Goal: Task Accomplishment & Management: Complete application form

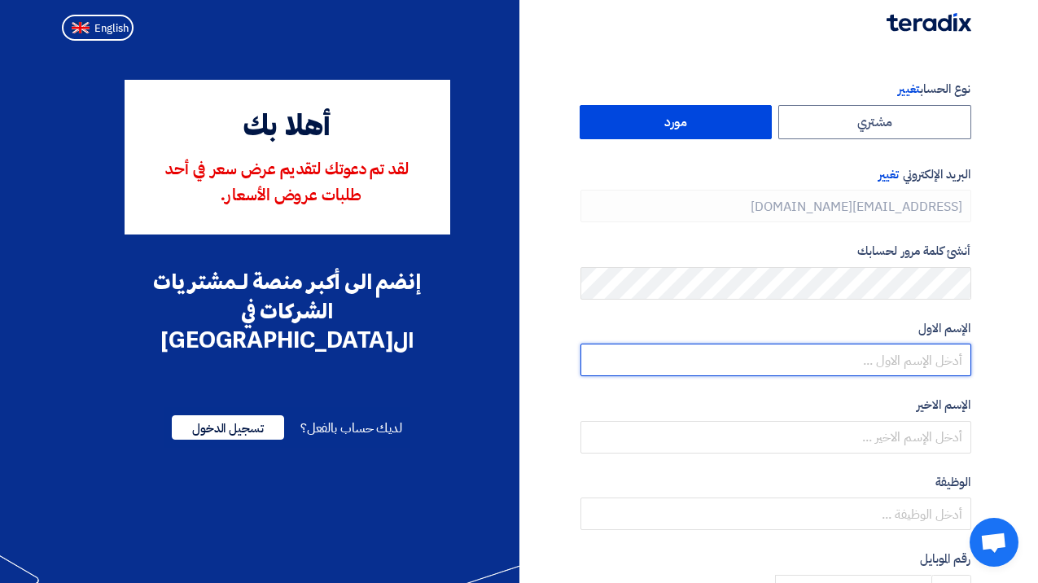
click at [877, 349] on input "text" at bounding box center [775, 359] width 391 height 33
type input "t"
type input "فيصل"
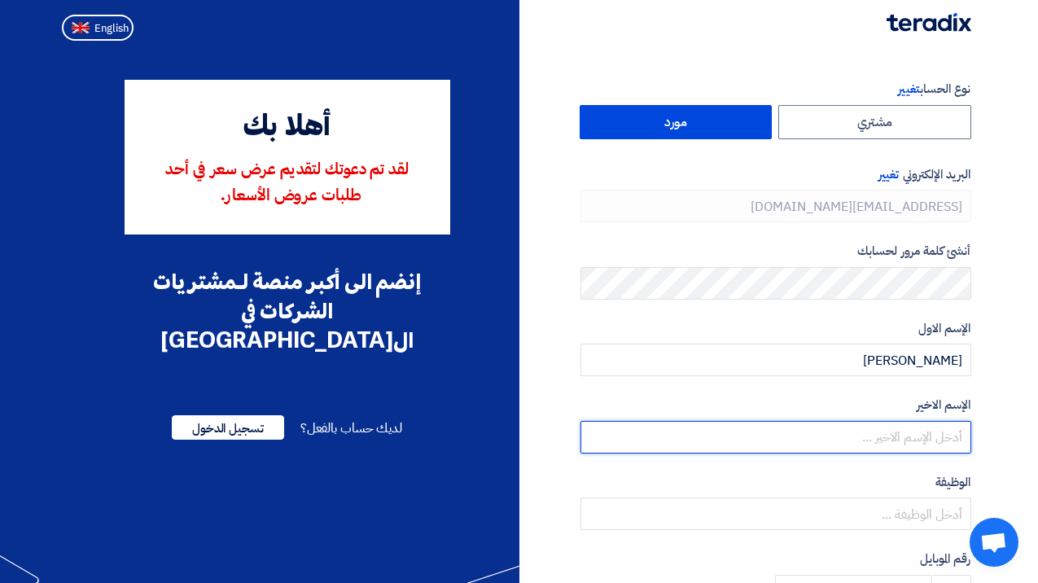
click at [895, 447] on input "text" at bounding box center [775, 437] width 391 height 33
type input "ا"
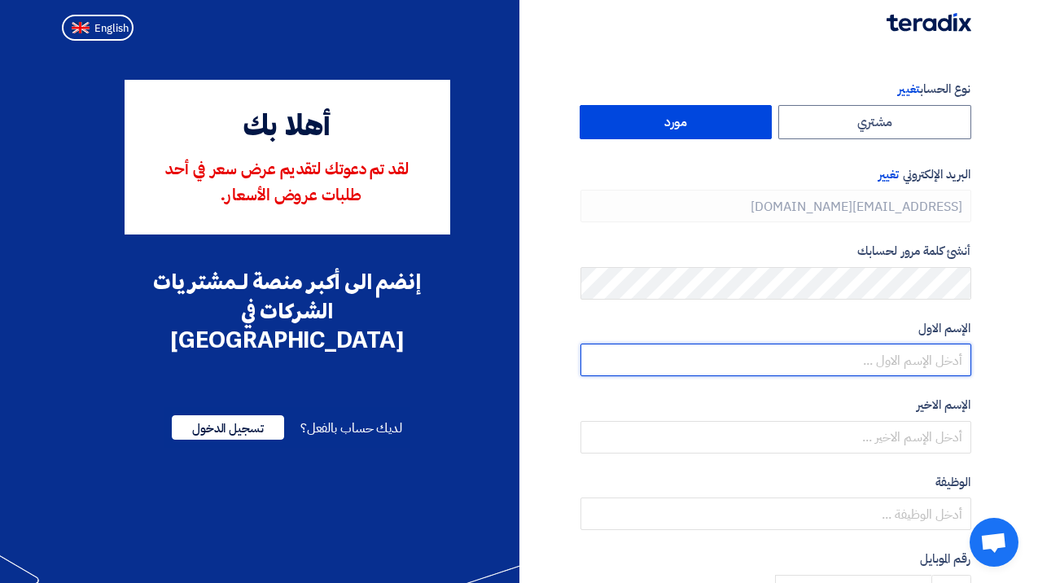
click at [912, 367] on input "text" at bounding box center [775, 359] width 391 height 33
paste input "[PERSON_NAME]"
type input "[PERSON_NAME]"
drag, startPoint x: 888, startPoint y: 360, endPoint x: 971, endPoint y: 348, distance: 83.9
click at [971, 348] on div "نوع الحساب تغيير مشتري مورد البريد الإلكتروني تغيير [EMAIL_ADDRESS][DOMAIN_NAME…" at bounding box center [751, 470] width 464 height 781
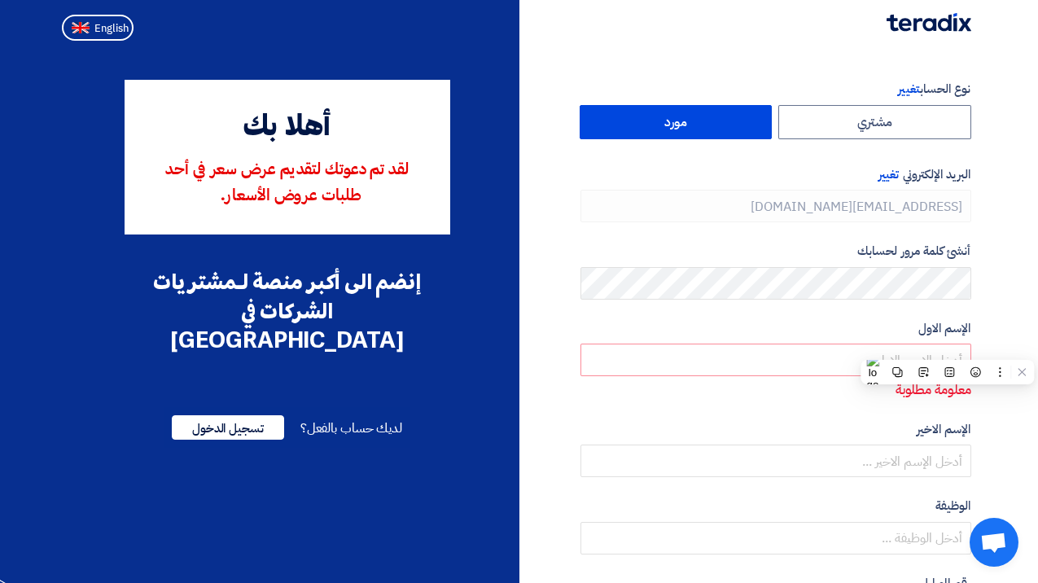
click at [909, 443] on div "الإسم الاخير" at bounding box center [775, 449] width 391 height 58
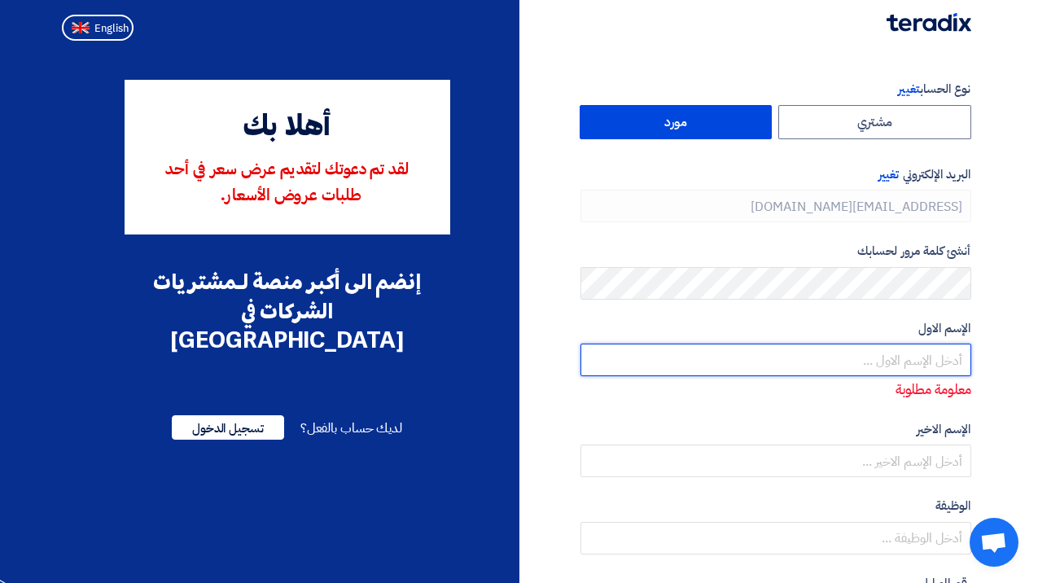
click at [901, 363] on input "text" at bounding box center [775, 359] width 391 height 33
paste input "[PERSON_NAME]"
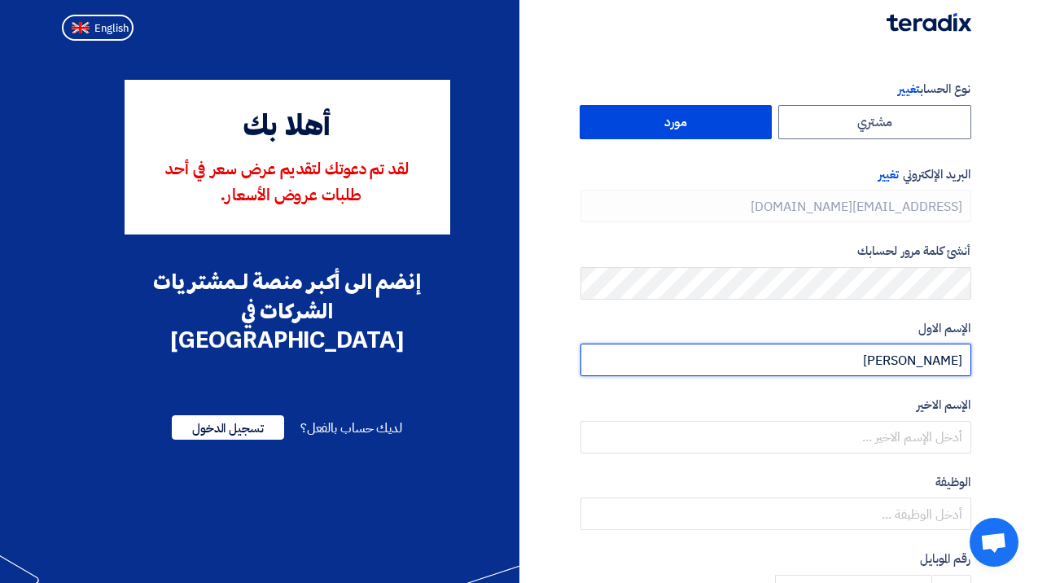
drag, startPoint x: 887, startPoint y: 362, endPoint x: 964, endPoint y: 356, distance: 76.8
click at [964, 356] on input "[PERSON_NAME]" at bounding box center [775, 359] width 391 height 33
type input "Faisal"
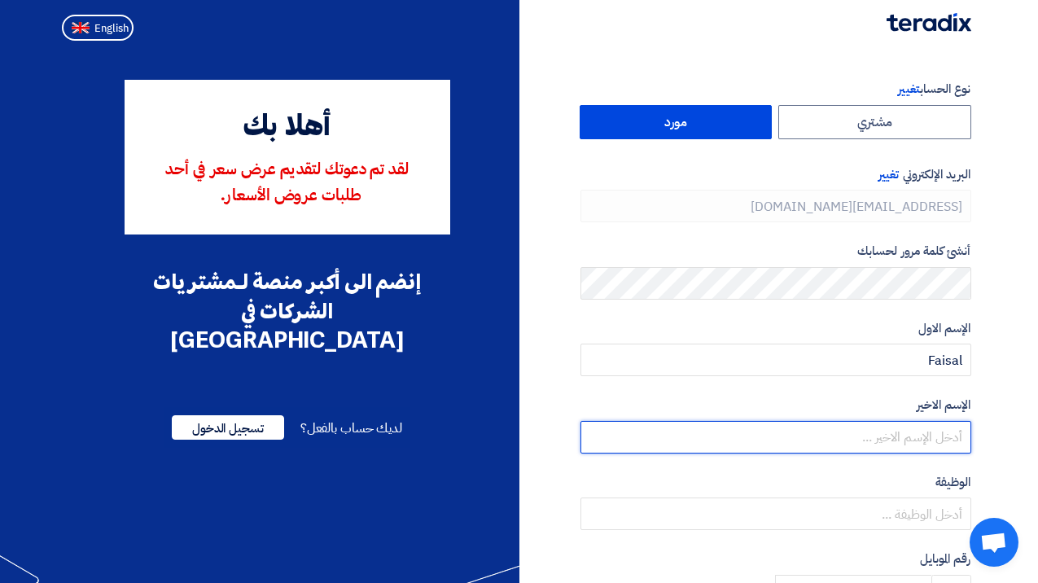
click at [936, 426] on input "text" at bounding box center [775, 437] width 391 height 33
paste input "[PERSON_NAME]"
drag, startPoint x: 874, startPoint y: 435, endPoint x: 904, endPoint y: 435, distance: 30.1
click at [904, 435] on input "[PERSON_NAME]" at bounding box center [775, 437] width 391 height 33
type input "Al Eisawi"
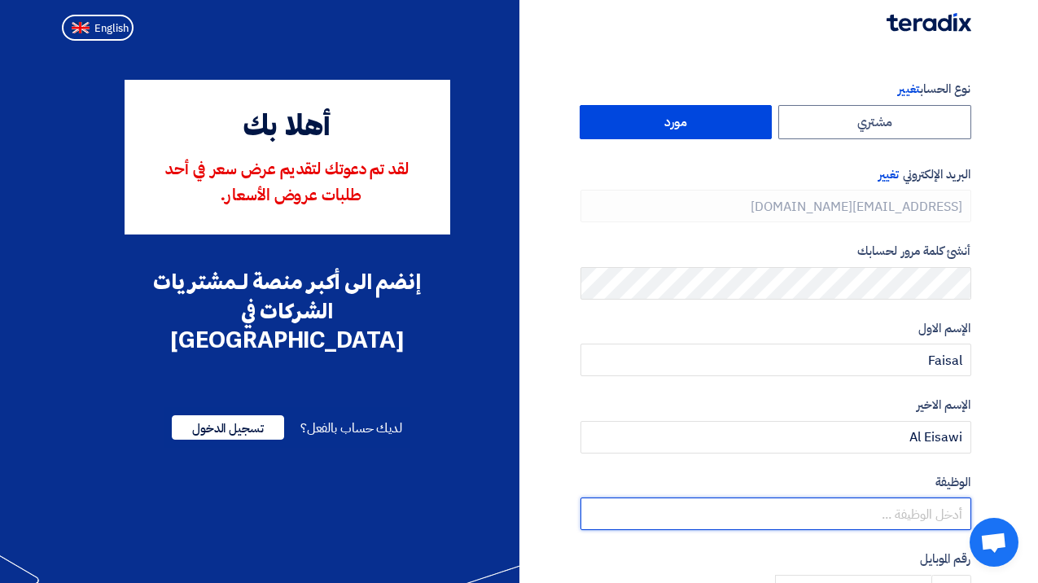
click at [910, 523] on input "text" at bounding box center [775, 513] width 391 height 33
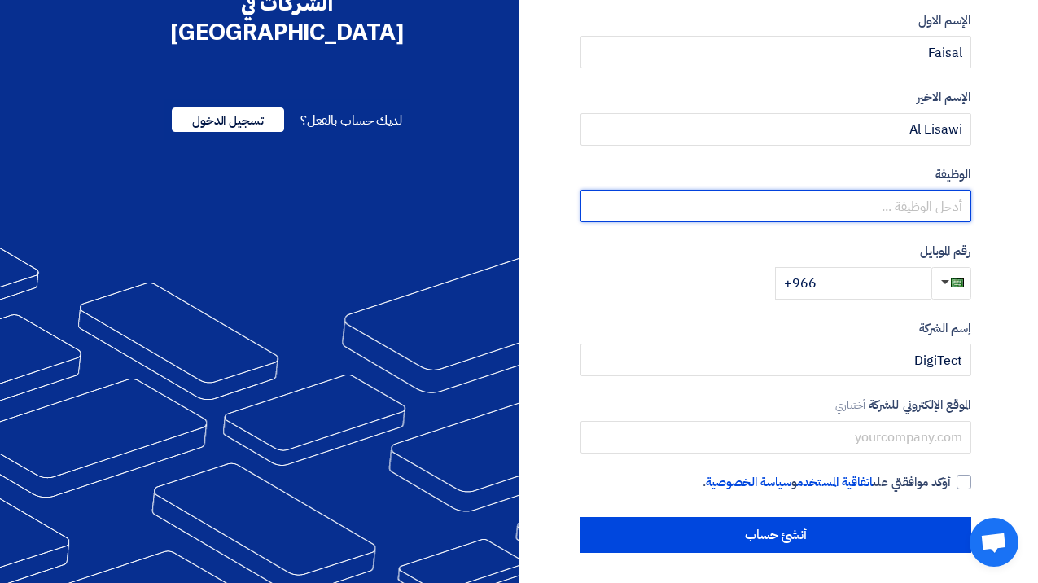
scroll to position [310, 0]
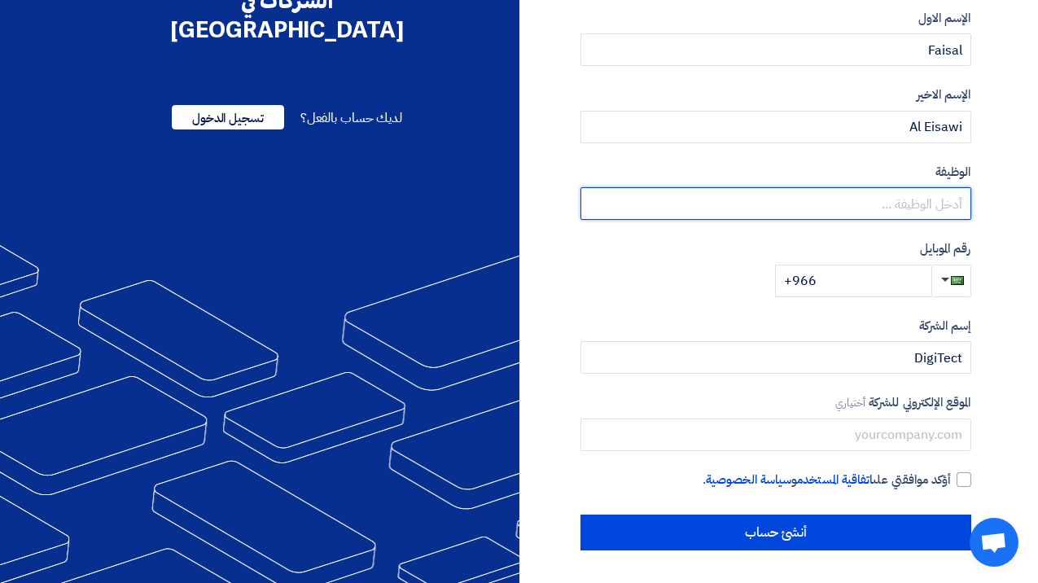
paste input "Regional Managing Director"
type input "Regional Managing Director"
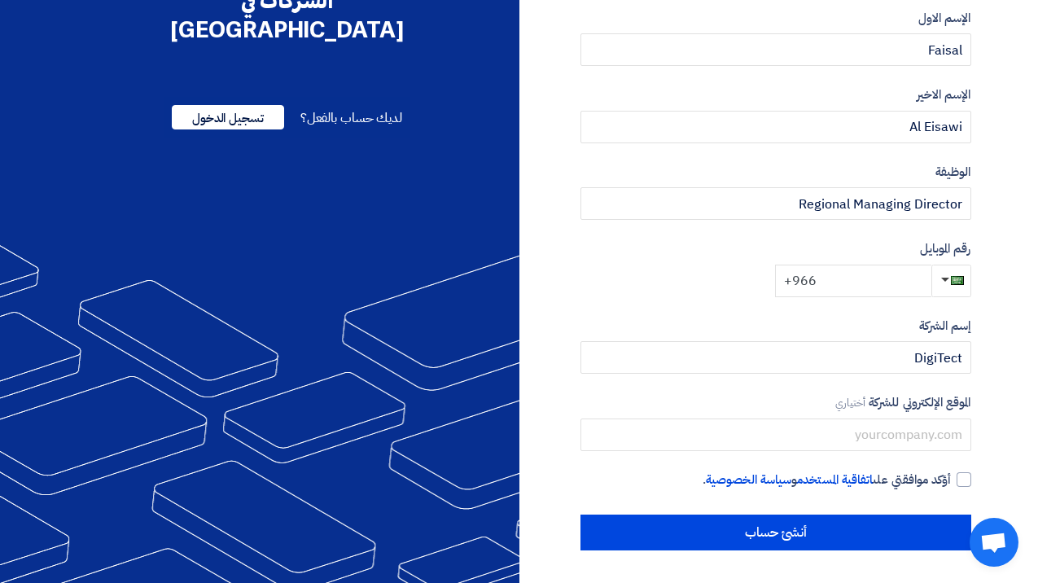
click at [890, 277] on input "+966" at bounding box center [853, 281] width 156 height 33
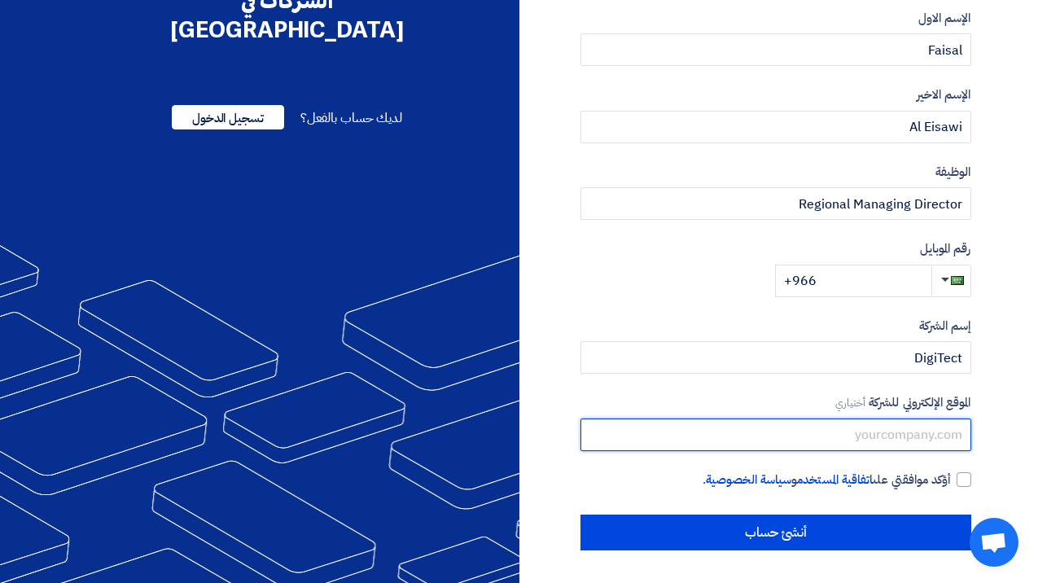
click at [845, 441] on input "text" at bounding box center [775, 434] width 391 height 33
type input "[URL][DOMAIN_NAME]"
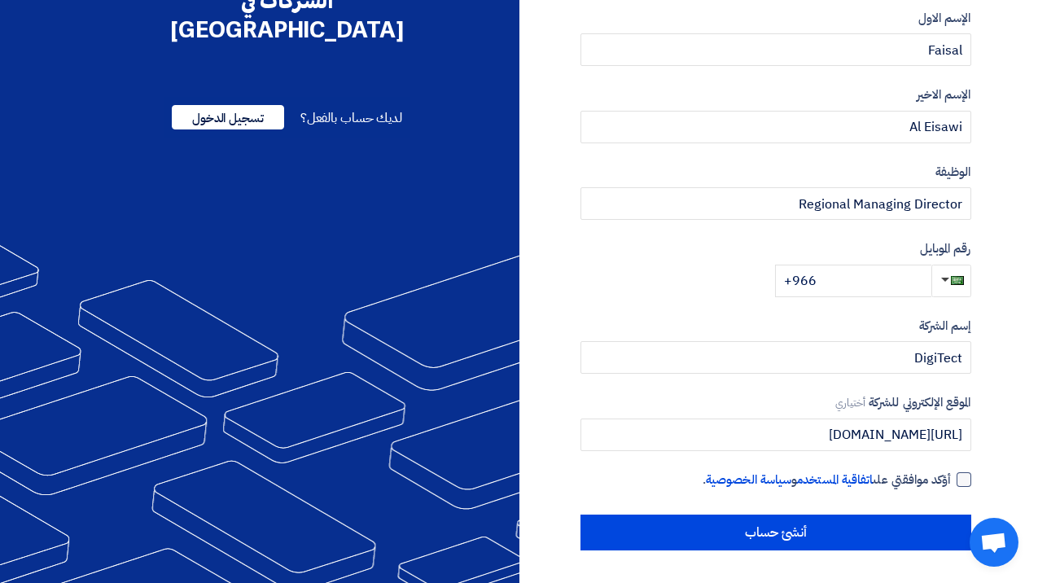
click at [964, 478] on div at bounding box center [963, 479] width 15 height 15
click at [951, 478] on input "أؤكد موافقتي على اتفاقية المستخدم و سياسة الخصوصية ." at bounding box center [756, 486] width 391 height 33
checkbox input "true"
click at [879, 281] on input "+966" at bounding box center [853, 281] width 156 height 33
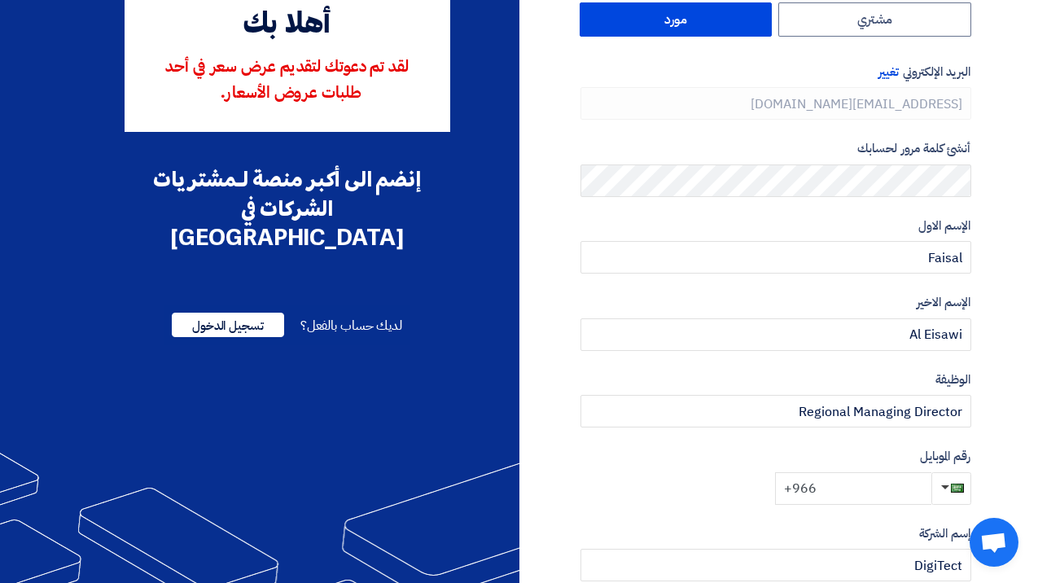
scroll to position [98, 0]
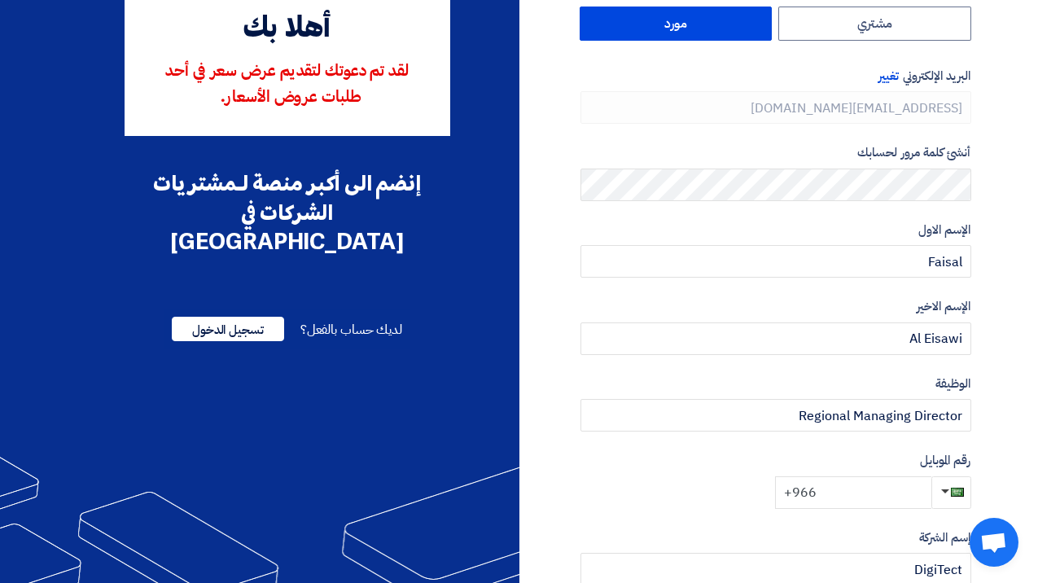
click at [880, 496] on input "+966" at bounding box center [853, 492] width 156 height 33
click at [835, 482] on input "+966" at bounding box center [853, 492] width 156 height 33
click at [824, 490] on input "+966" at bounding box center [853, 492] width 156 height 33
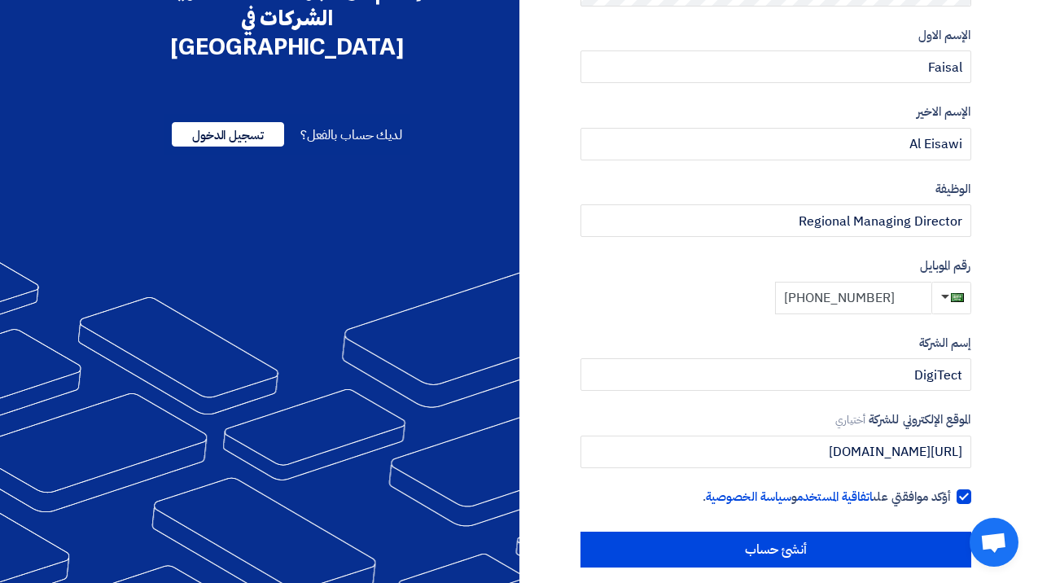
scroll to position [310, 0]
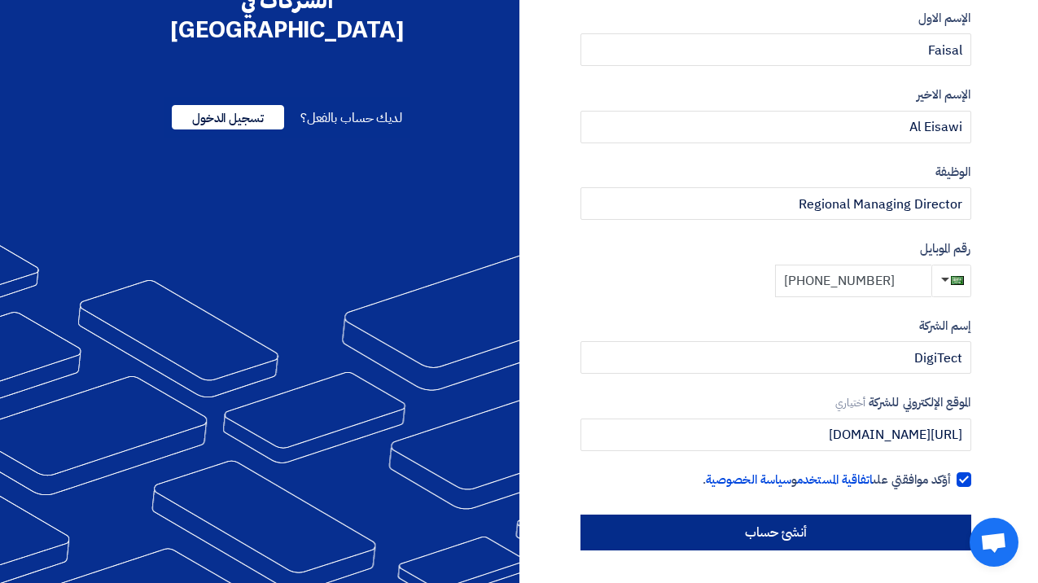
type input "[PHONE_NUMBER]"
click at [900, 522] on input "أنشئ حساب" at bounding box center [775, 532] width 391 height 36
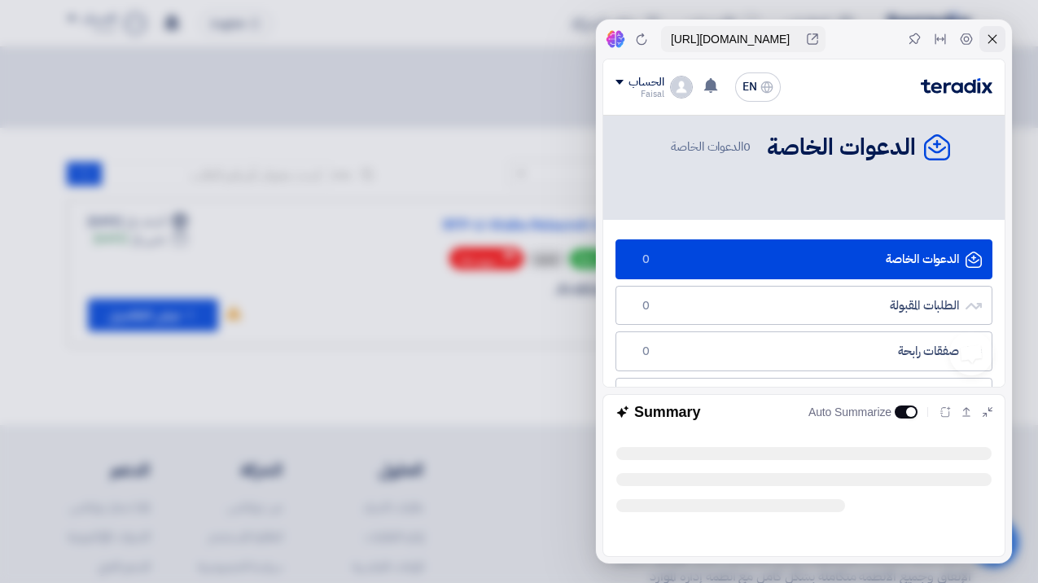
click at [986, 40] on icon at bounding box center [992, 39] width 13 height 13
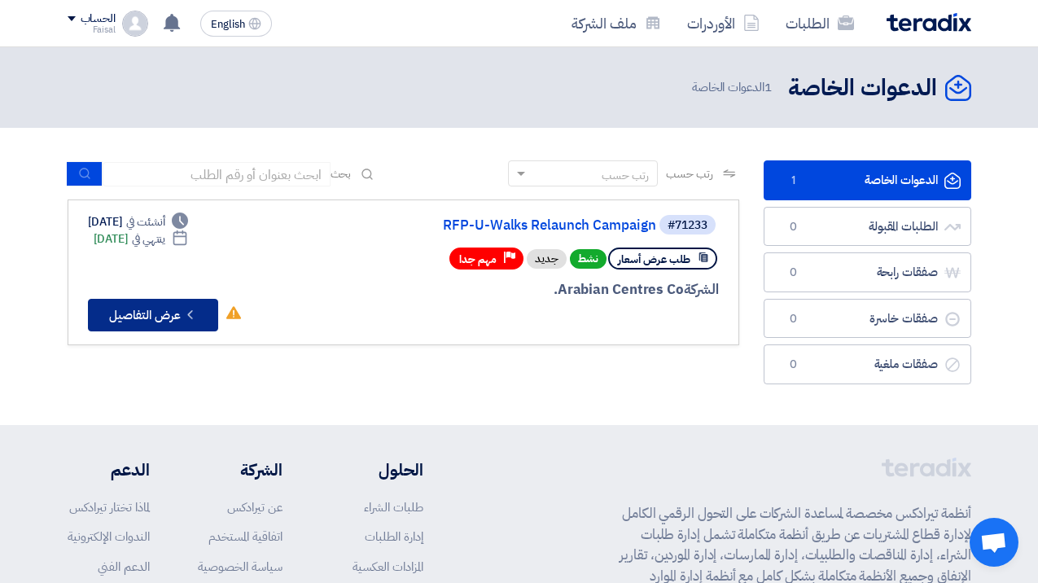
click at [172, 313] on button "Check details عرض التفاصيل" at bounding box center [153, 315] width 130 height 33
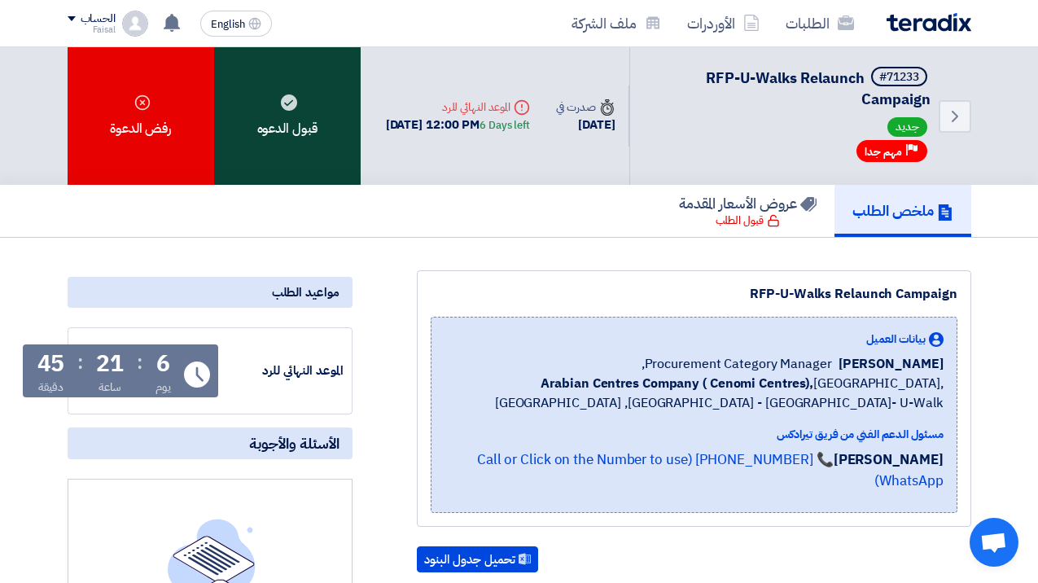
click at [294, 130] on div "قبول الدعوه" at bounding box center [287, 116] width 147 height 138
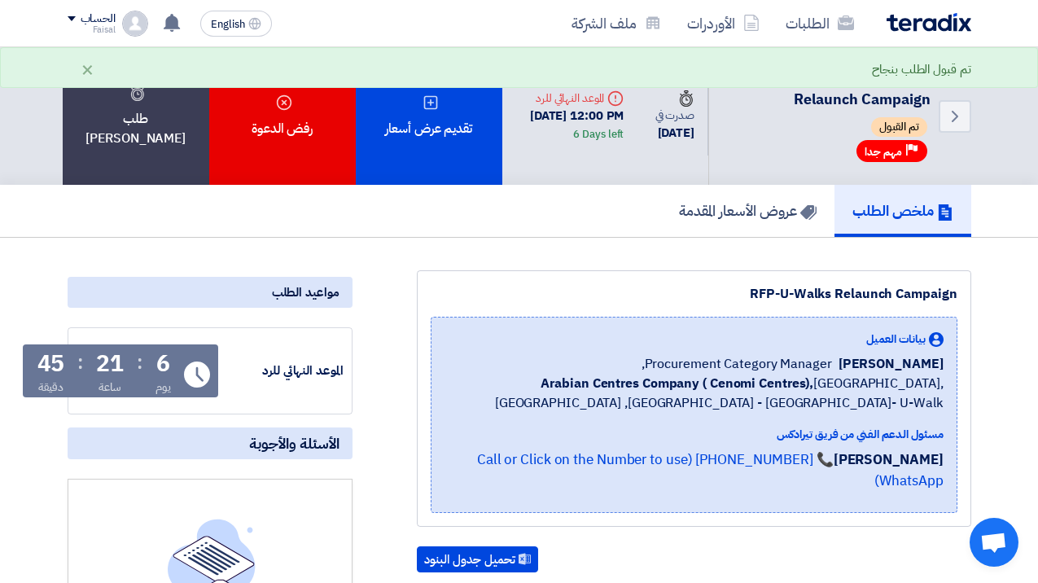
drag, startPoint x: 541, startPoint y: 116, endPoint x: 641, endPoint y: 117, distance: 99.3
click at [637, 116] on div "Deadline الموعد النهائي للرد [DATE] 12:00 PM 6 Days left" at bounding box center [569, 117] width 135 height 80
click at [667, 295] on div "RFP-U-Walks Relaunch Campaign" at bounding box center [694, 294] width 527 height 20
click at [752, 208] on h5 "عروض الأسعار المقدمة" at bounding box center [748, 210] width 138 height 19
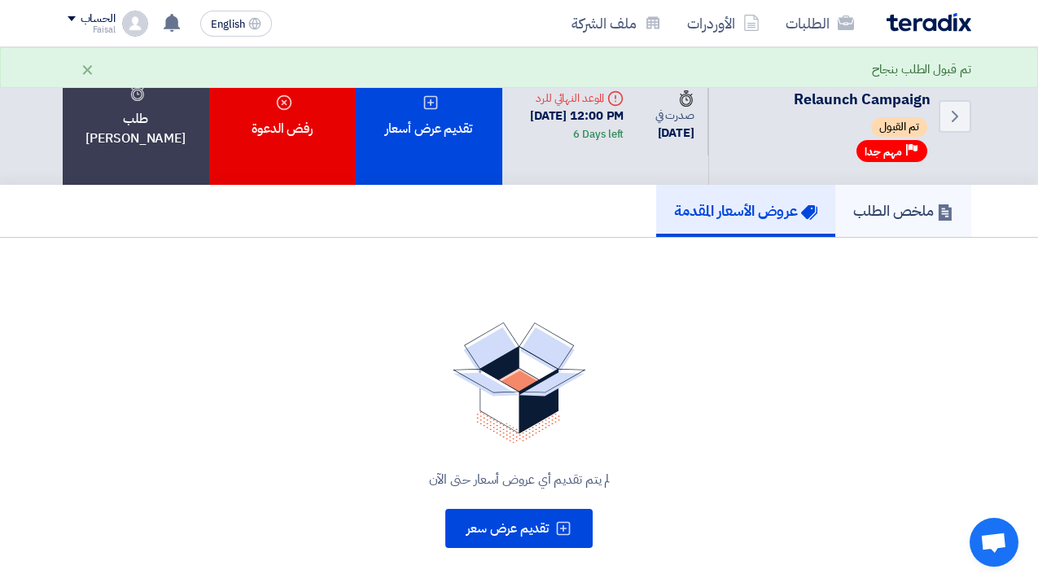
click at [880, 215] on h5 "ملخص الطلب" at bounding box center [903, 210] width 100 height 19
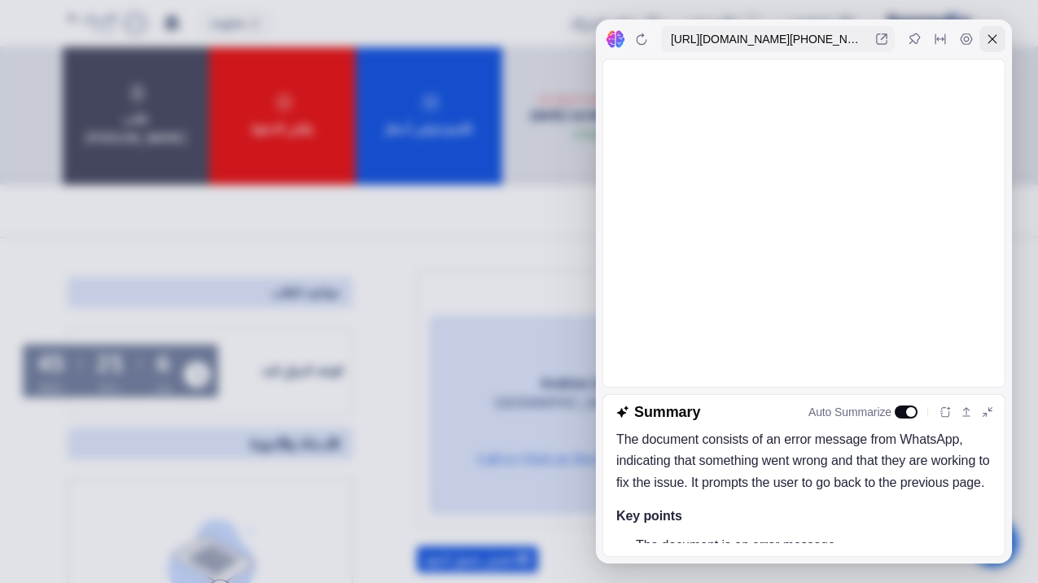
click at [987, 40] on icon at bounding box center [992, 39] width 13 height 13
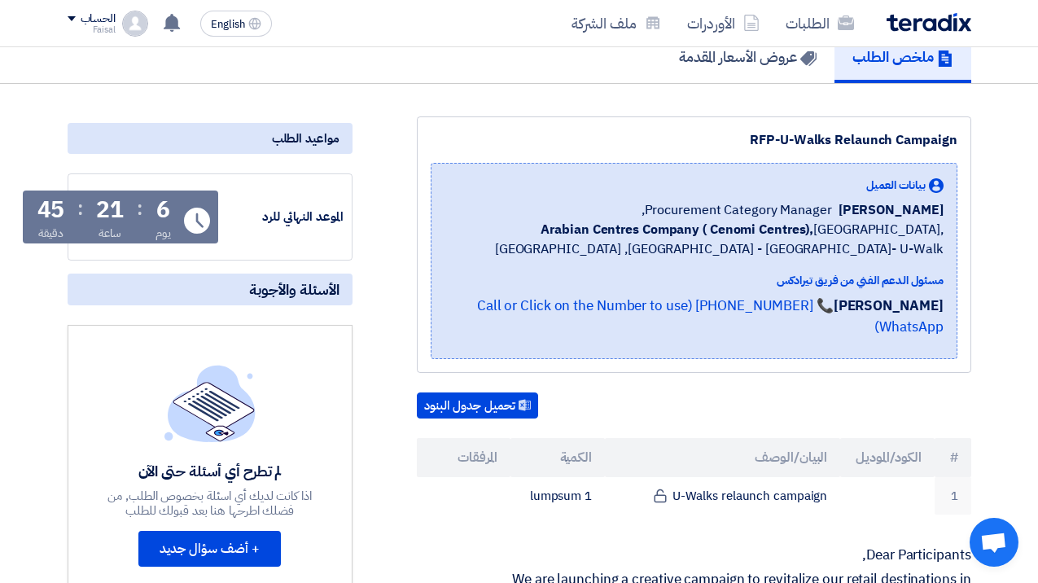
scroll to position [162, 0]
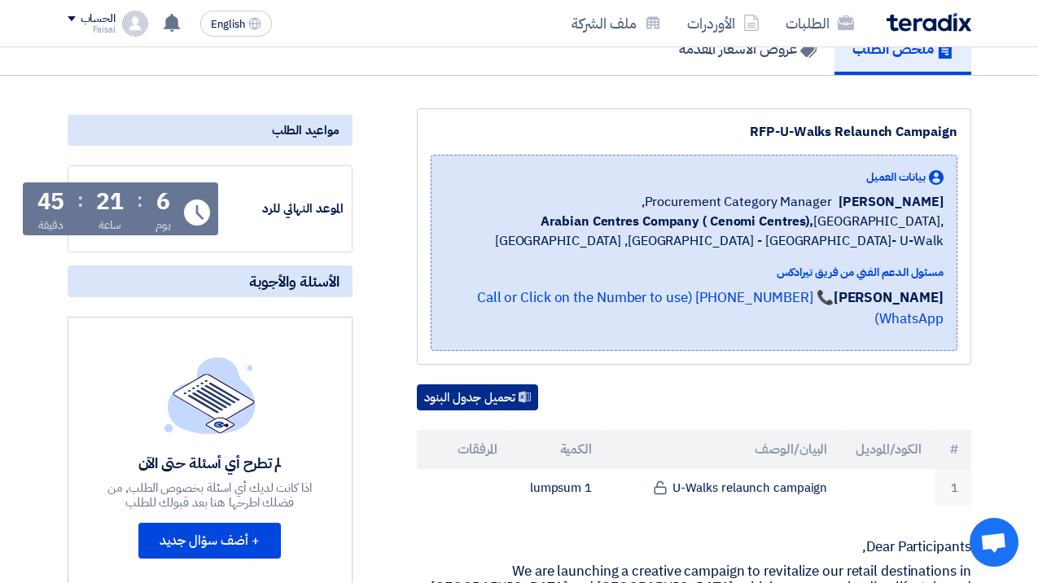
click at [505, 397] on button "تحميل جدول البنود" at bounding box center [477, 397] width 121 height 26
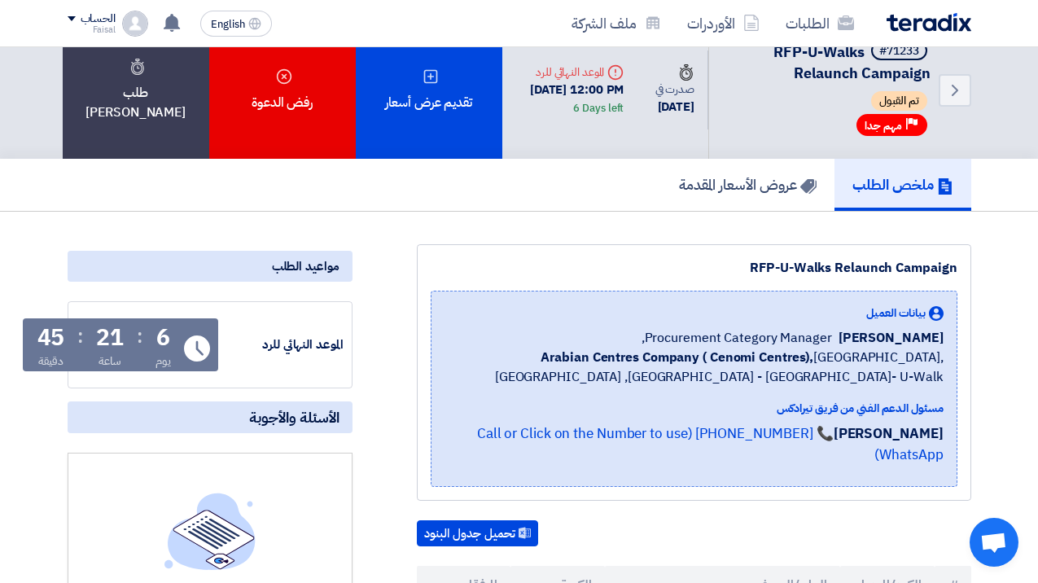
scroll to position [28, 0]
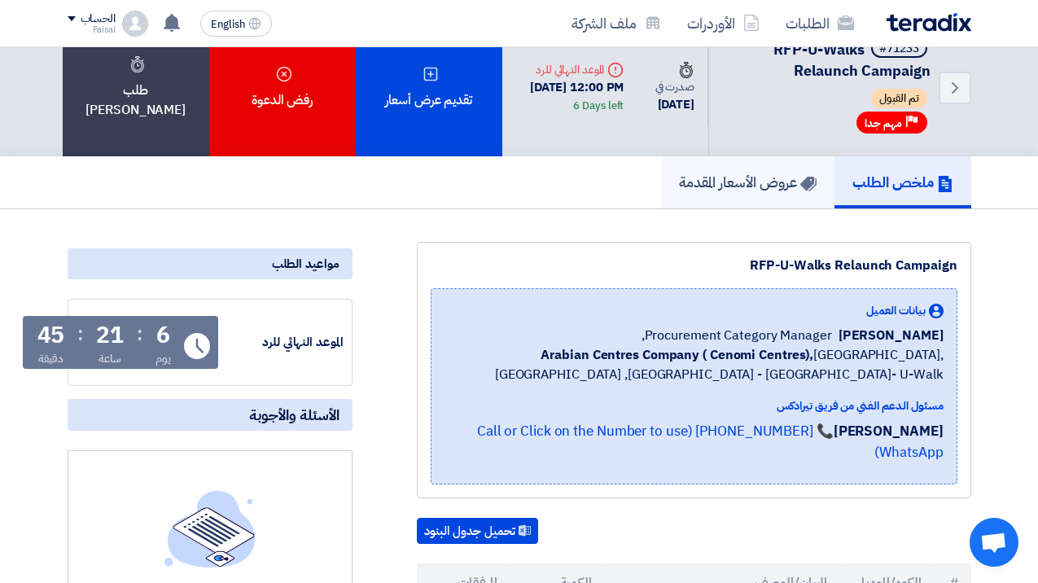
click at [763, 175] on h5 "عروض الأسعار المقدمة" at bounding box center [748, 182] width 138 height 19
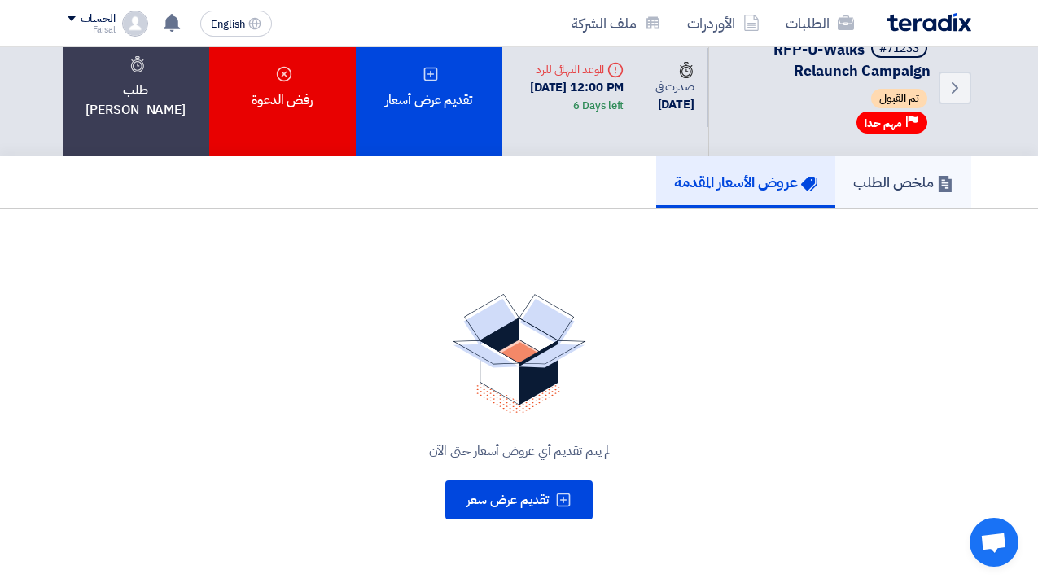
click at [919, 189] on h5 "ملخص الطلب" at bounding box center [903, 182] width 100 height 19
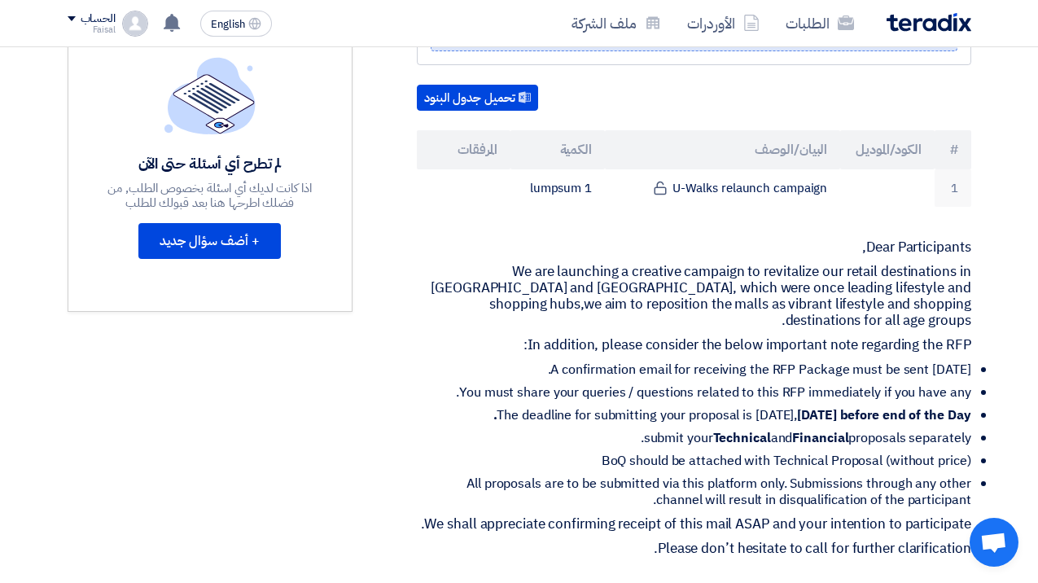
scroll to position [475, 0]
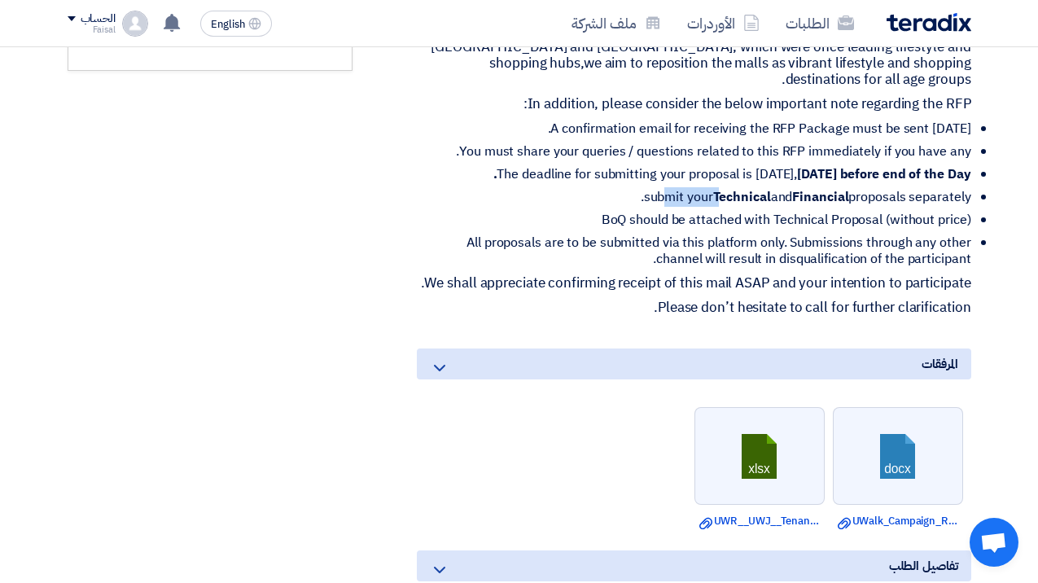
drag, startPoint x: 691, startPoint y: 203, endPoint x: 789, endPoint y: 212, distance: 99.0
click at [732, 203] on li "submit your Technical and Financial proposals separately." at bounding box center [700, 197] width 541 height 16
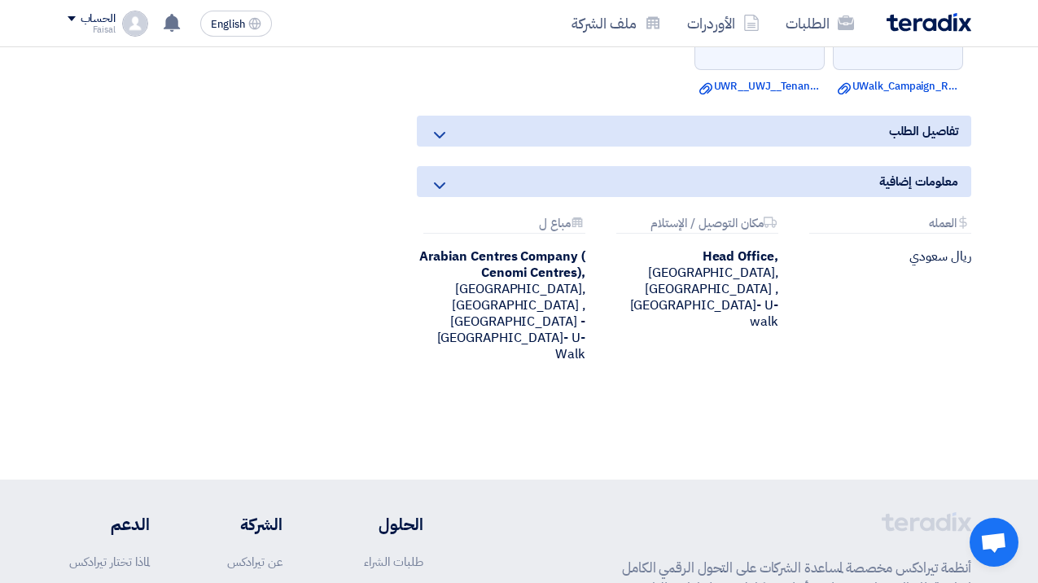
scroll to position [948, 0]
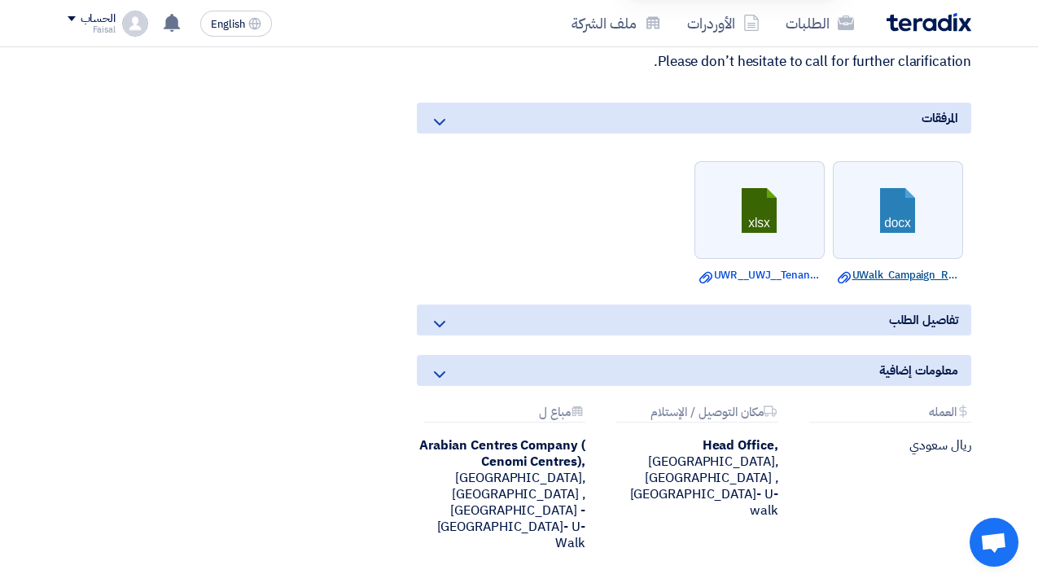
click at [887, 283] on link "Download file UWalk_Campaign_RFP.docx" at bounding box center [898, 275] width 120 height 16
click at [778, 335] on div "تفاصيل الطلب" at bounding box center [694, 319] width 554 height 31
click at [751, 283] on link "Download file UWR__UWJ__Tenant_list.xlsx" at bounding box center [759, 275] width 120 height 16
